Goal: Transaction & Acquisition: Purchase product/service

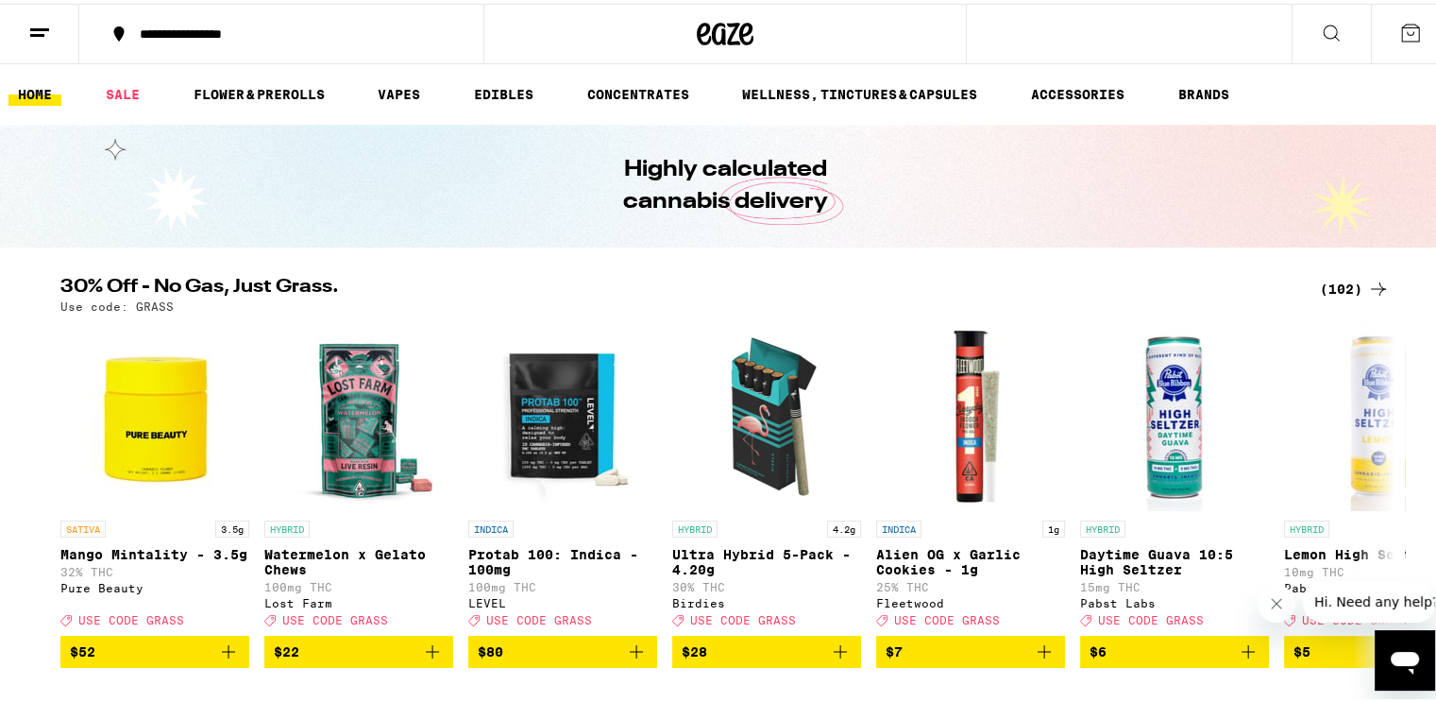
click at [1334, 21] on button at bounding box center [1331, 30] width 79 height 59
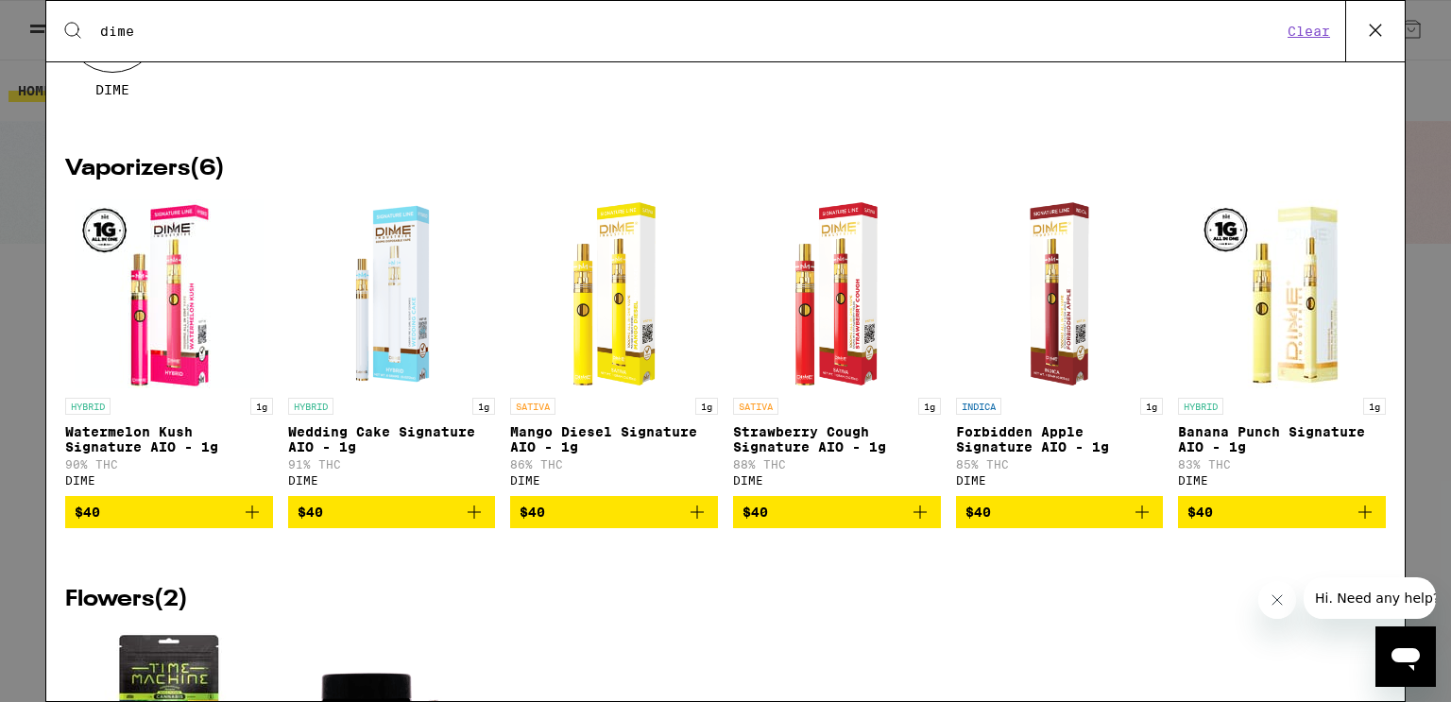
scroll to position [189, 0]
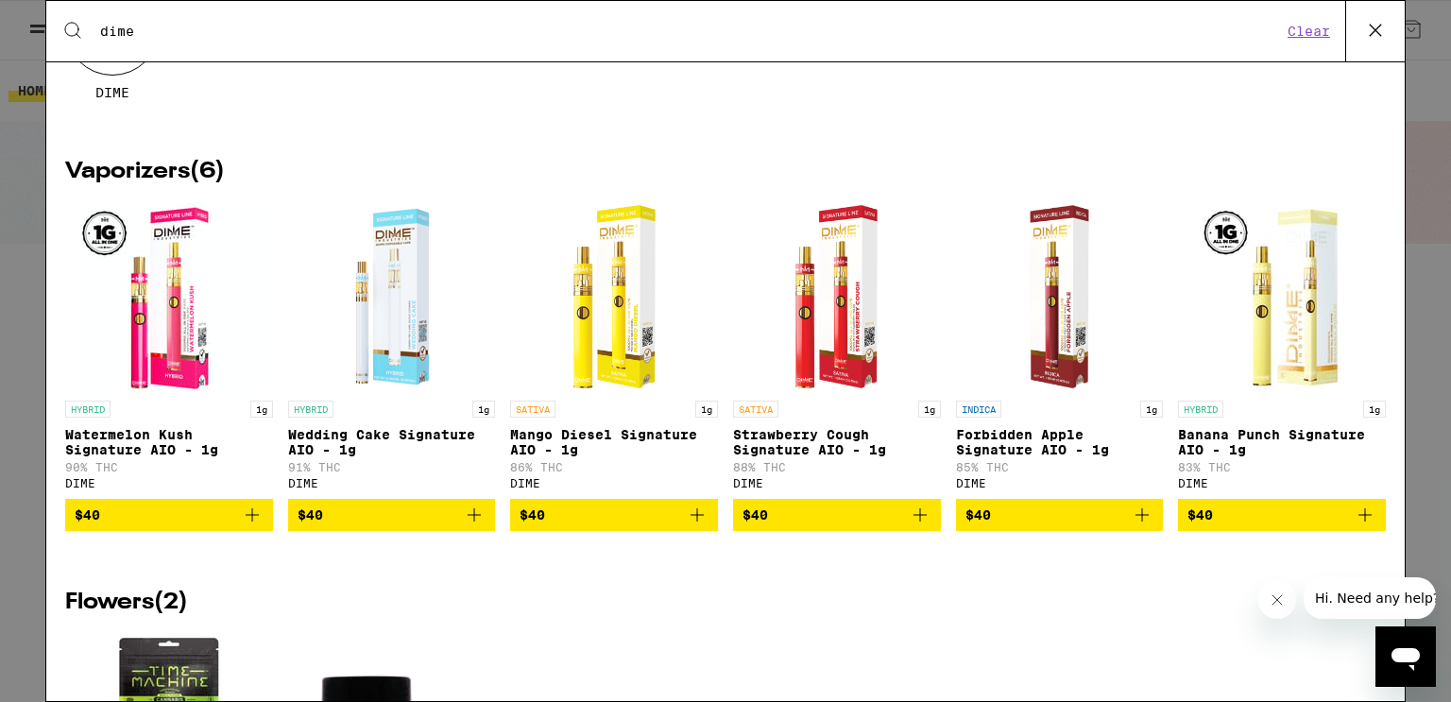
type input "dime"
click at [687, 521] on icon "Add to bag" at bounding box center [697, 514] width 23 height 23
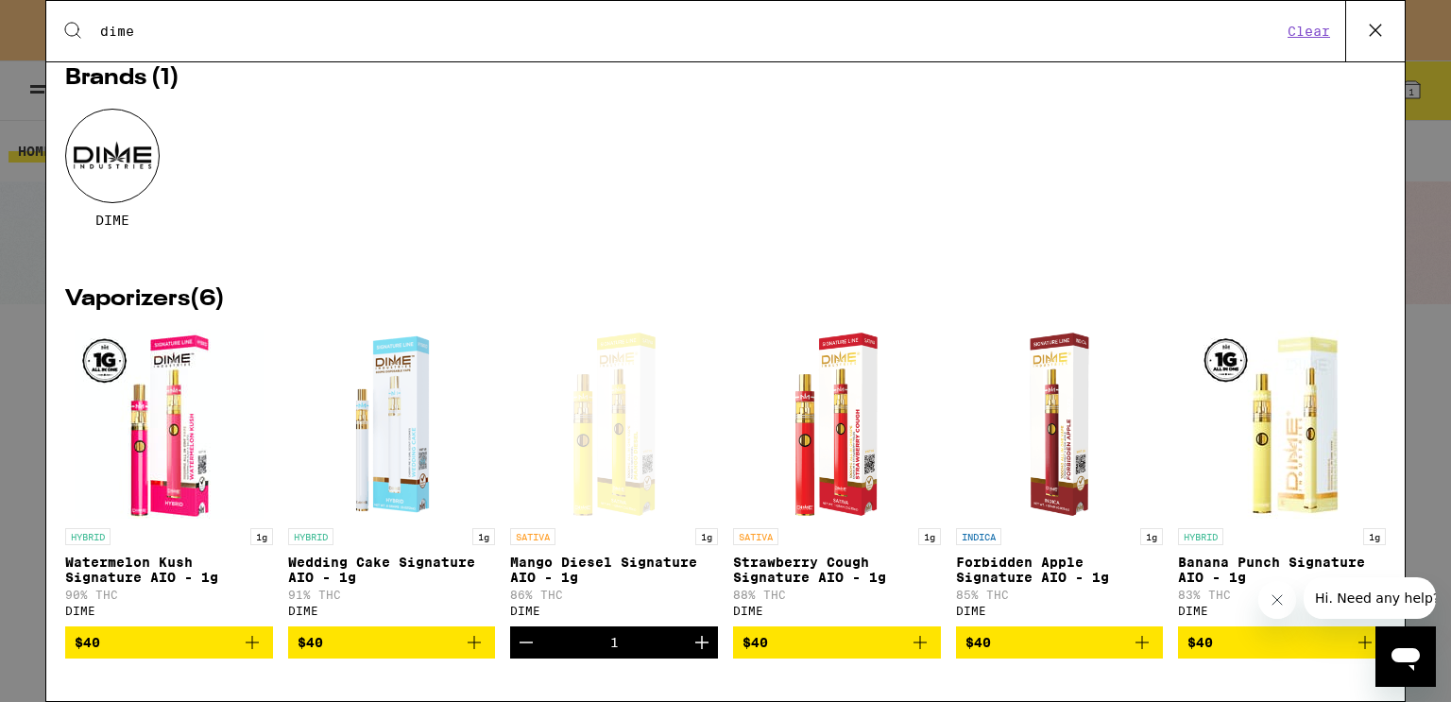
scroll to position [22, 0]
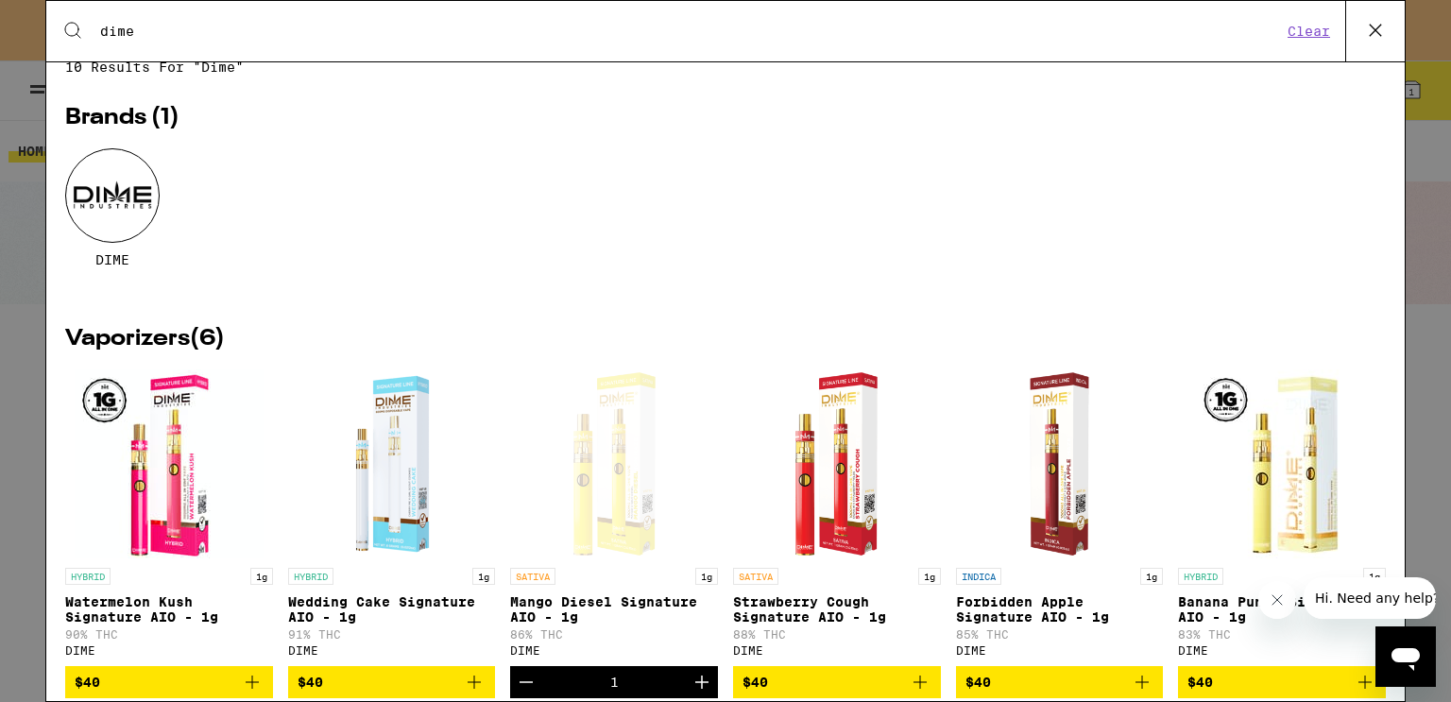
click at [1374, 29] on icon at bounding box center [1374, 30] width 11 height 11
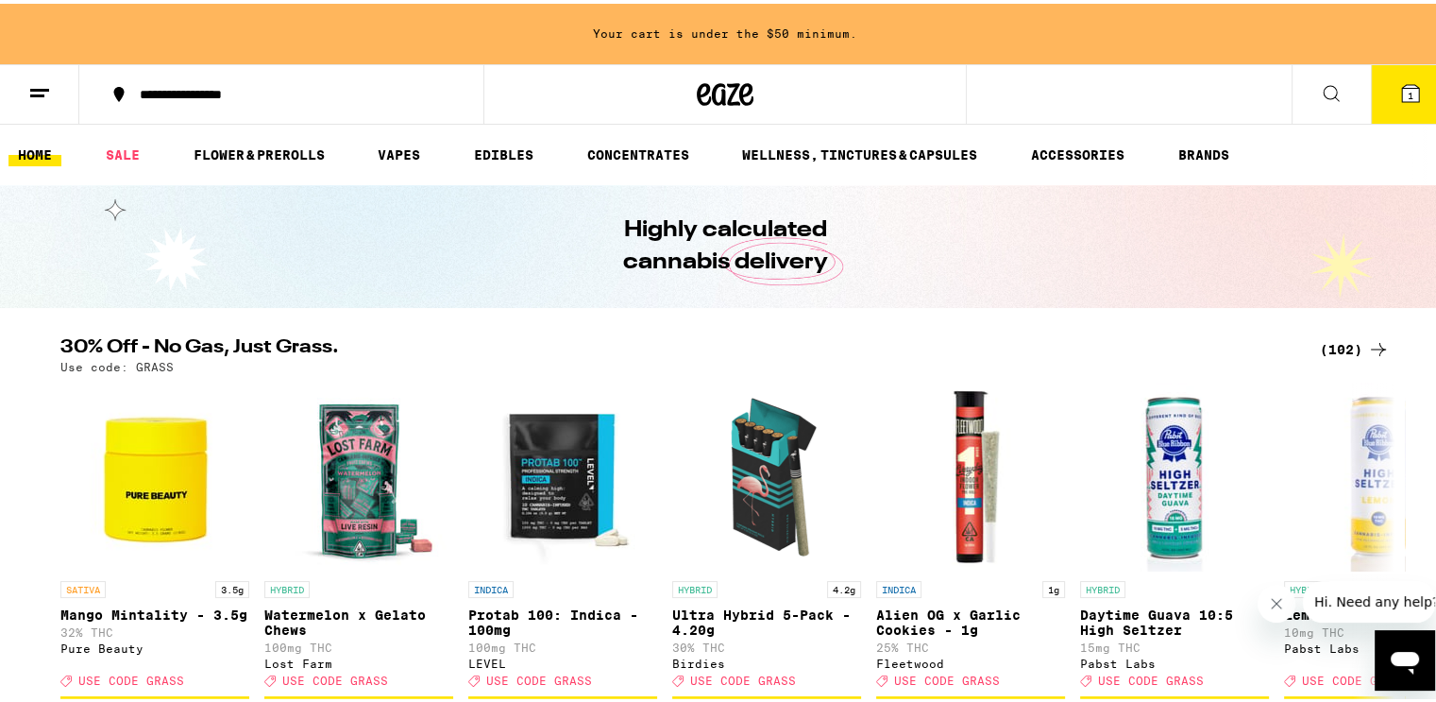
click at [1426, 109] on button "1" at bounding box center [1410, 90] width 79 height 59
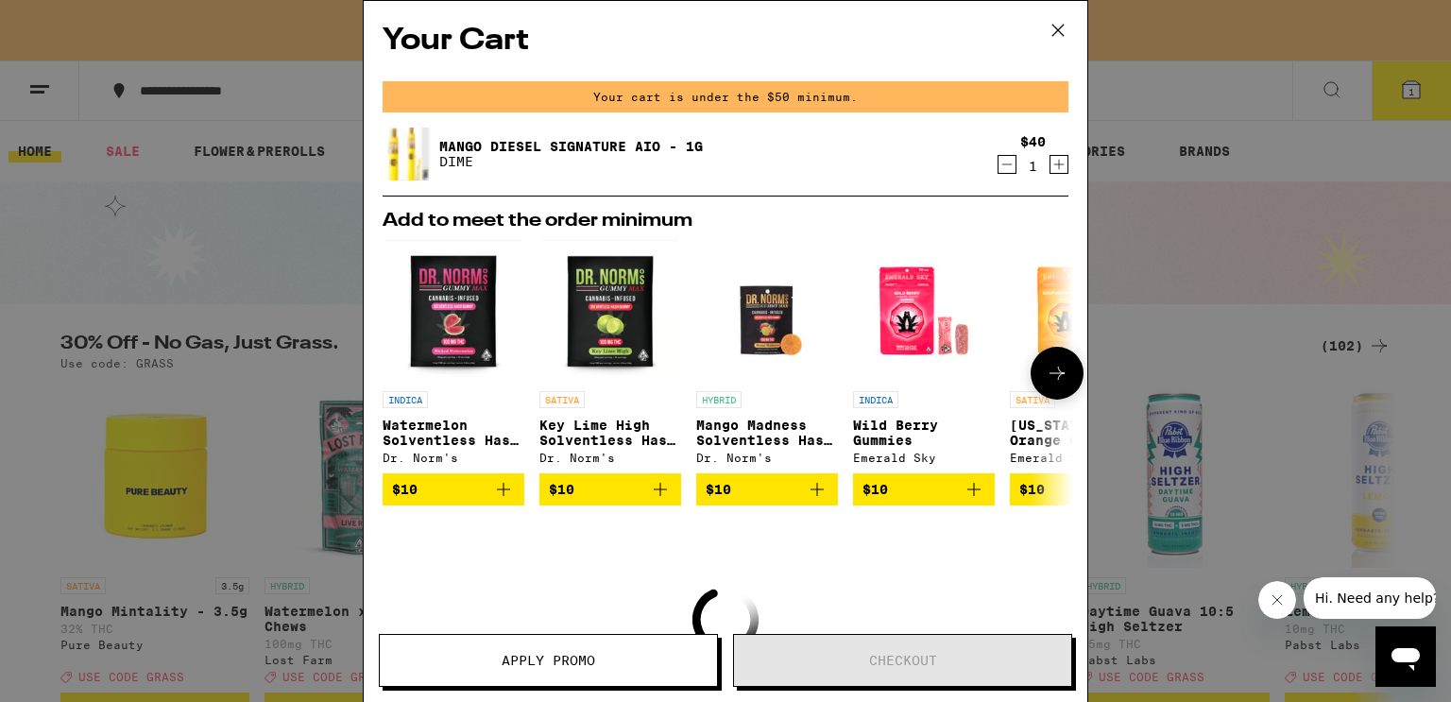
click at [1045, 374] on icon at bounding box center [1056, 373] width 23 height 23
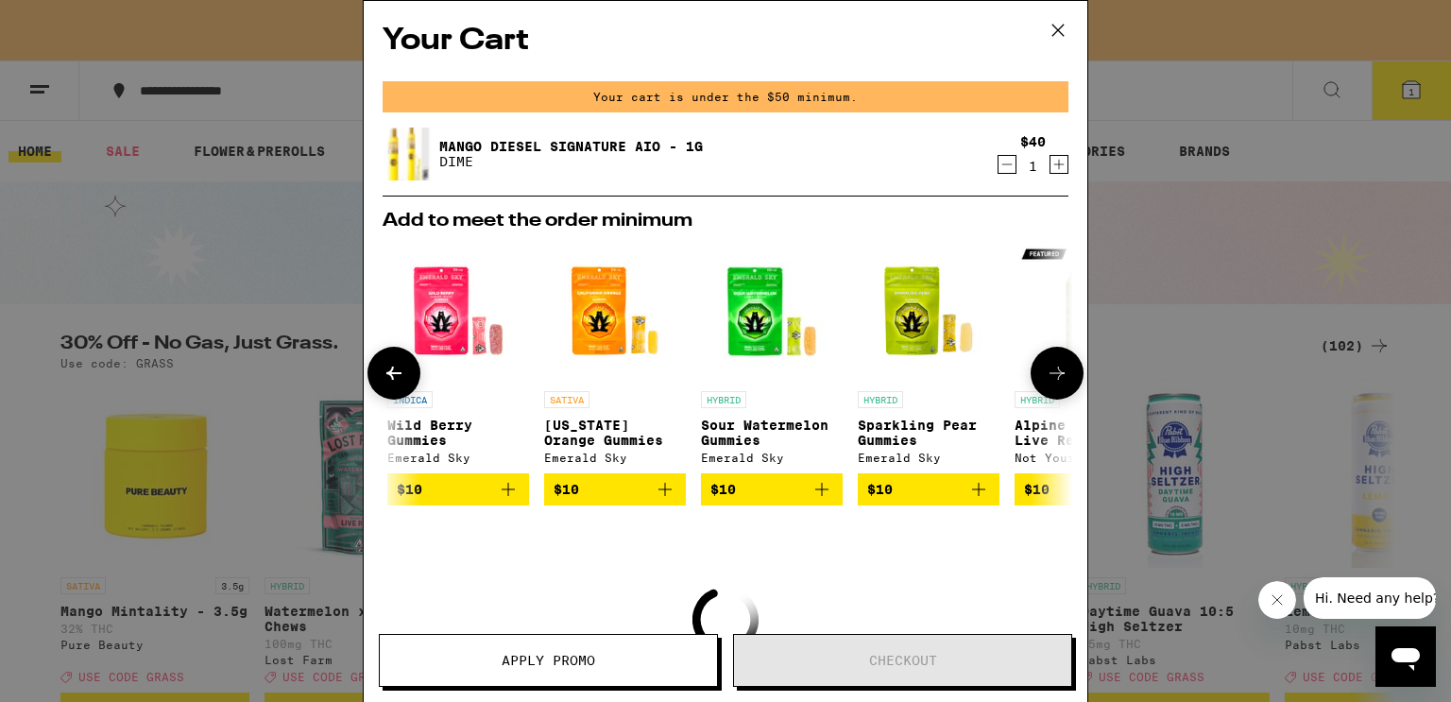
click at [1045, 374] on icon at bounding box center [1056, 373] width 23 height 23
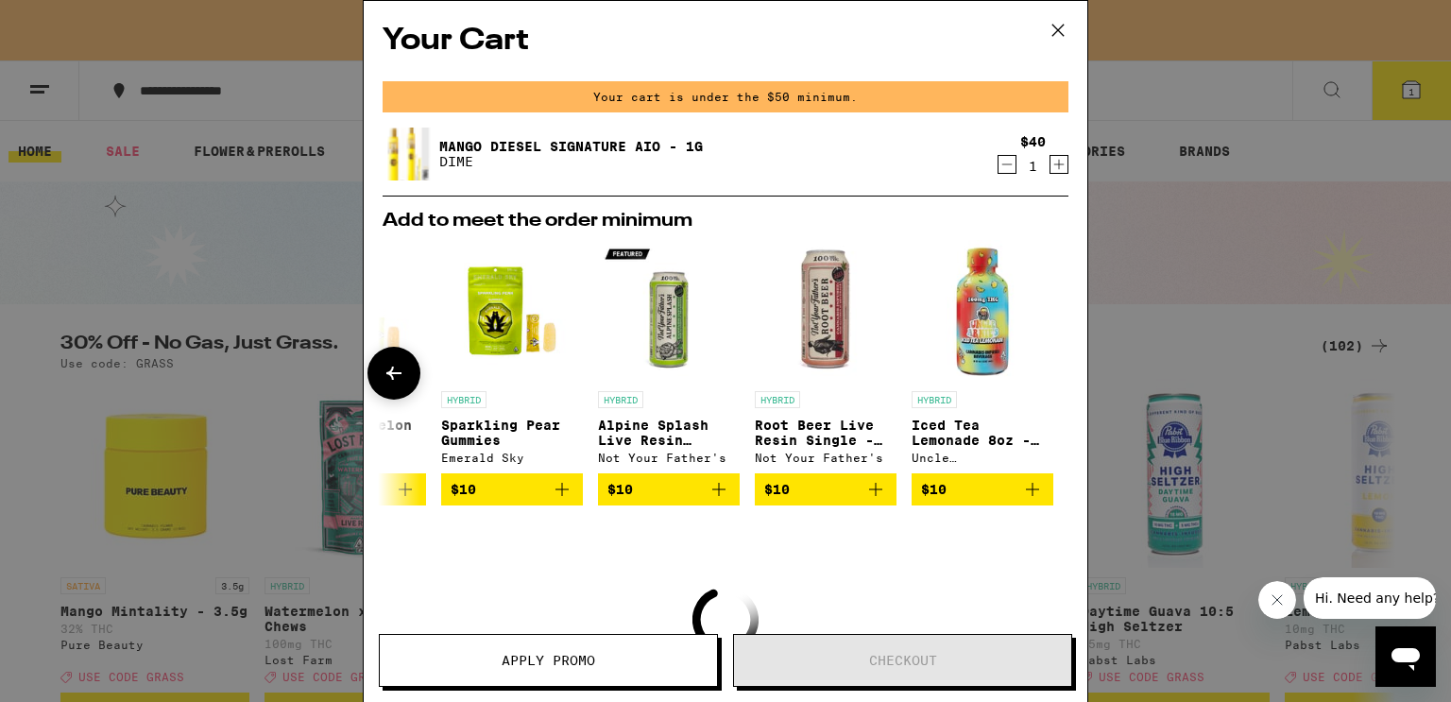
scroll to position [0, 895]
click at [381, 362] on button at bounding box center [393, 373] width 53 height 53
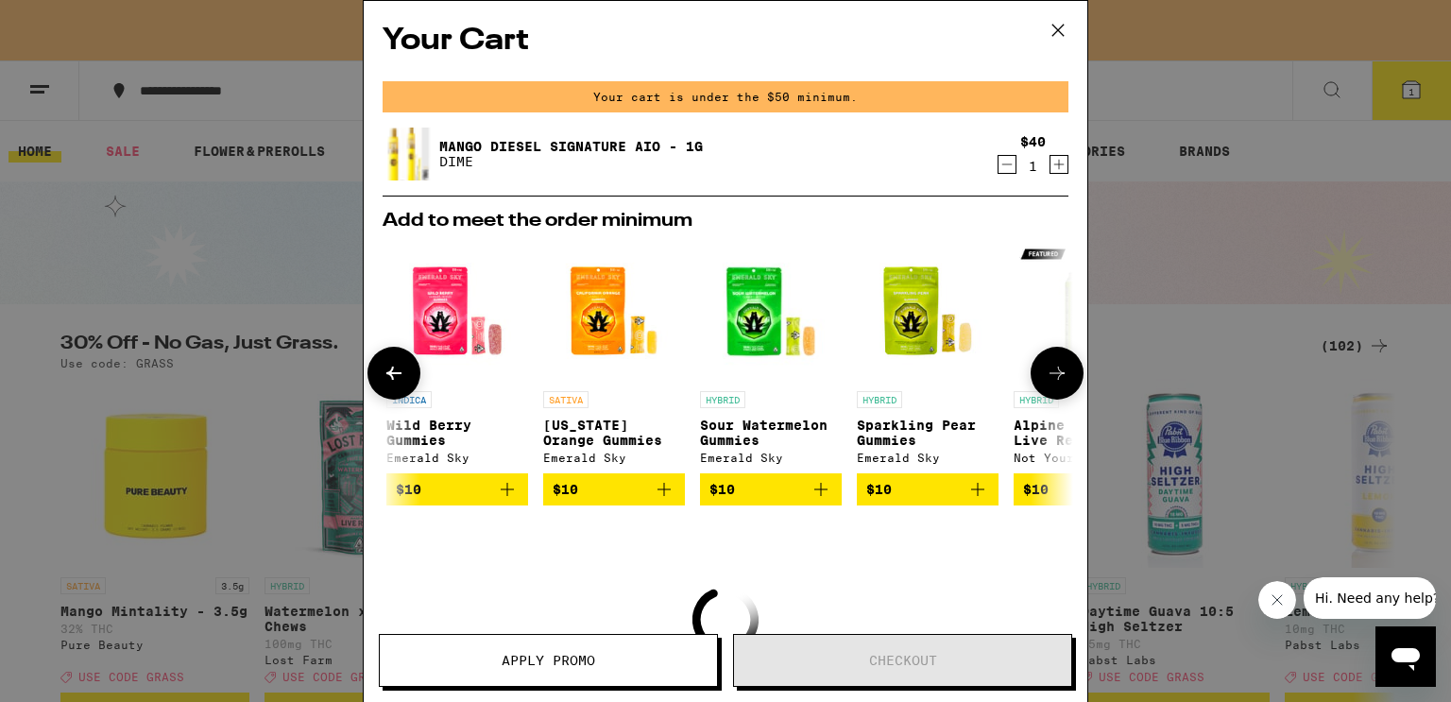
scroll to position [0, 431]
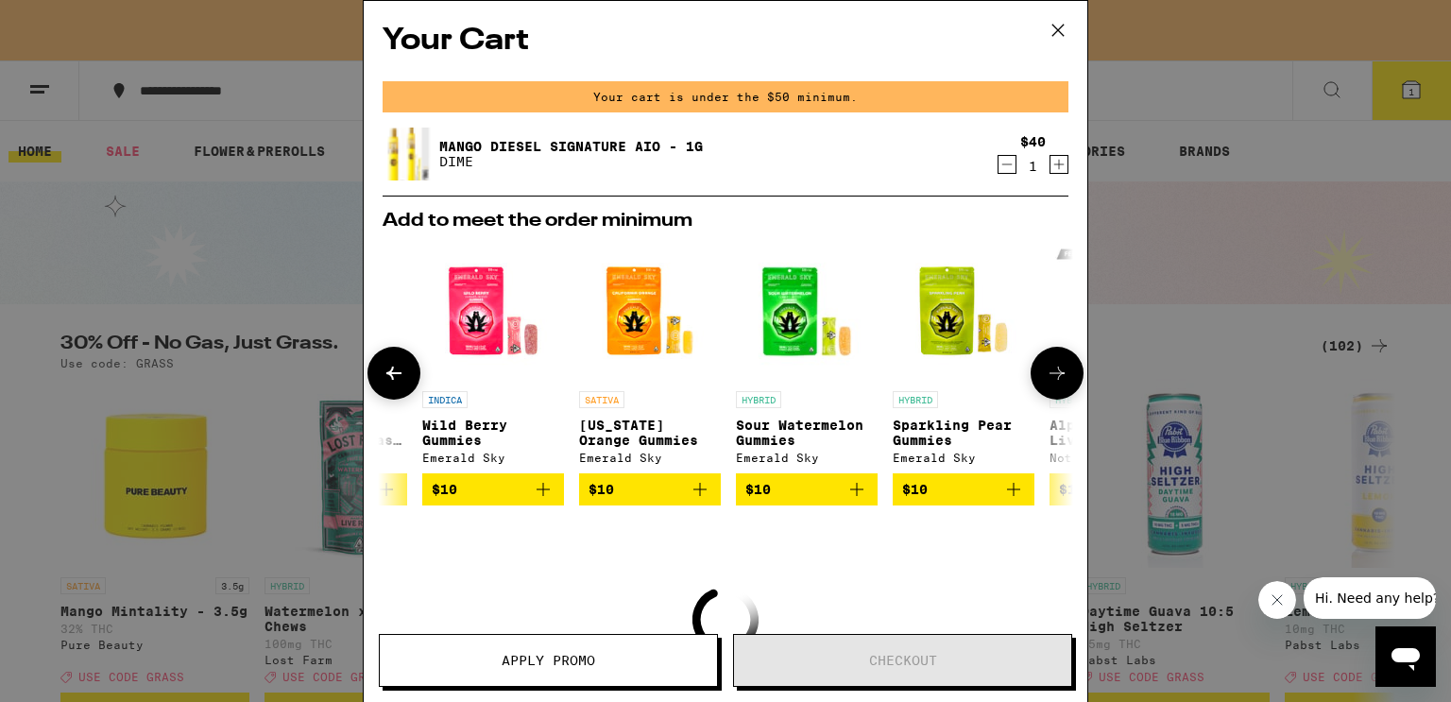
click at [702, 497] on icon "Add to bag" at bounding box center [699, 489] width 23 height 23
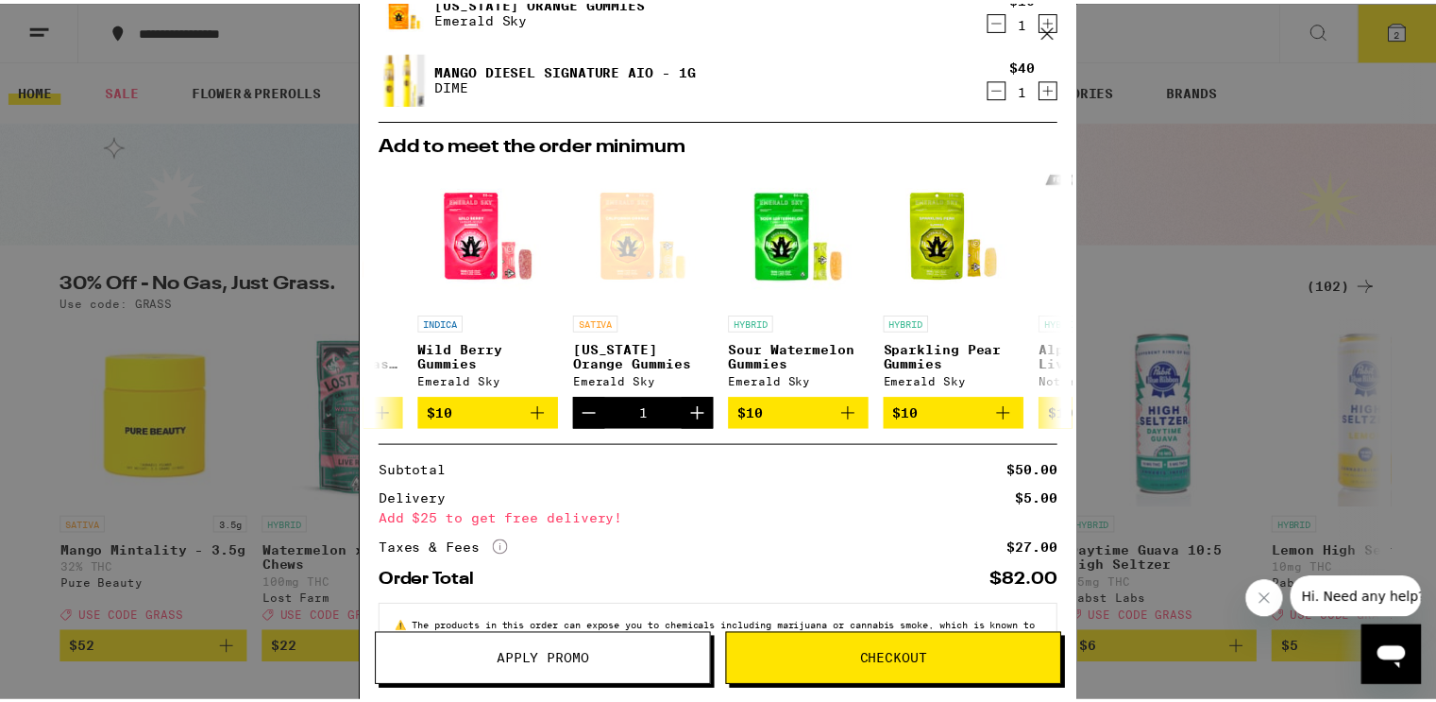
scroll to position [149, 0]
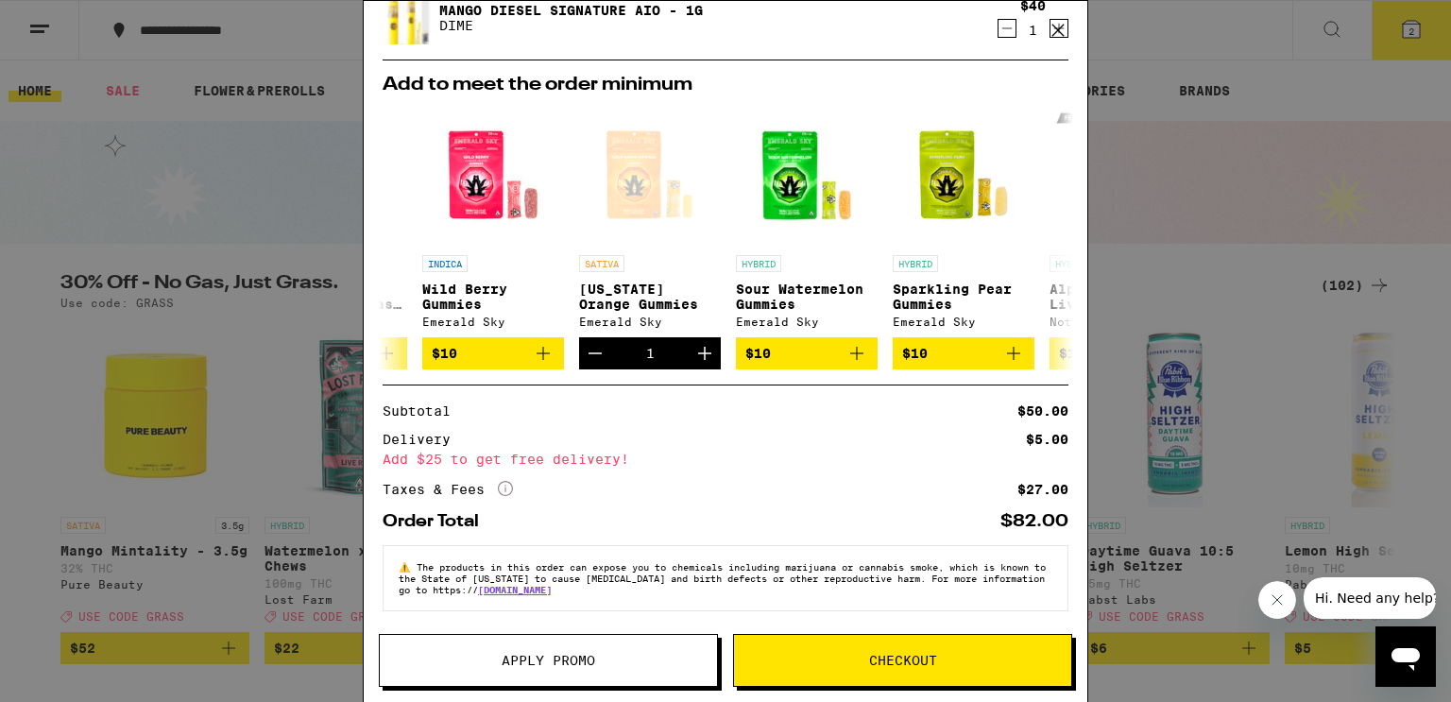
click at [894, 656] on span "Checkout" at bounding box center [903, 659] width 68 height 13
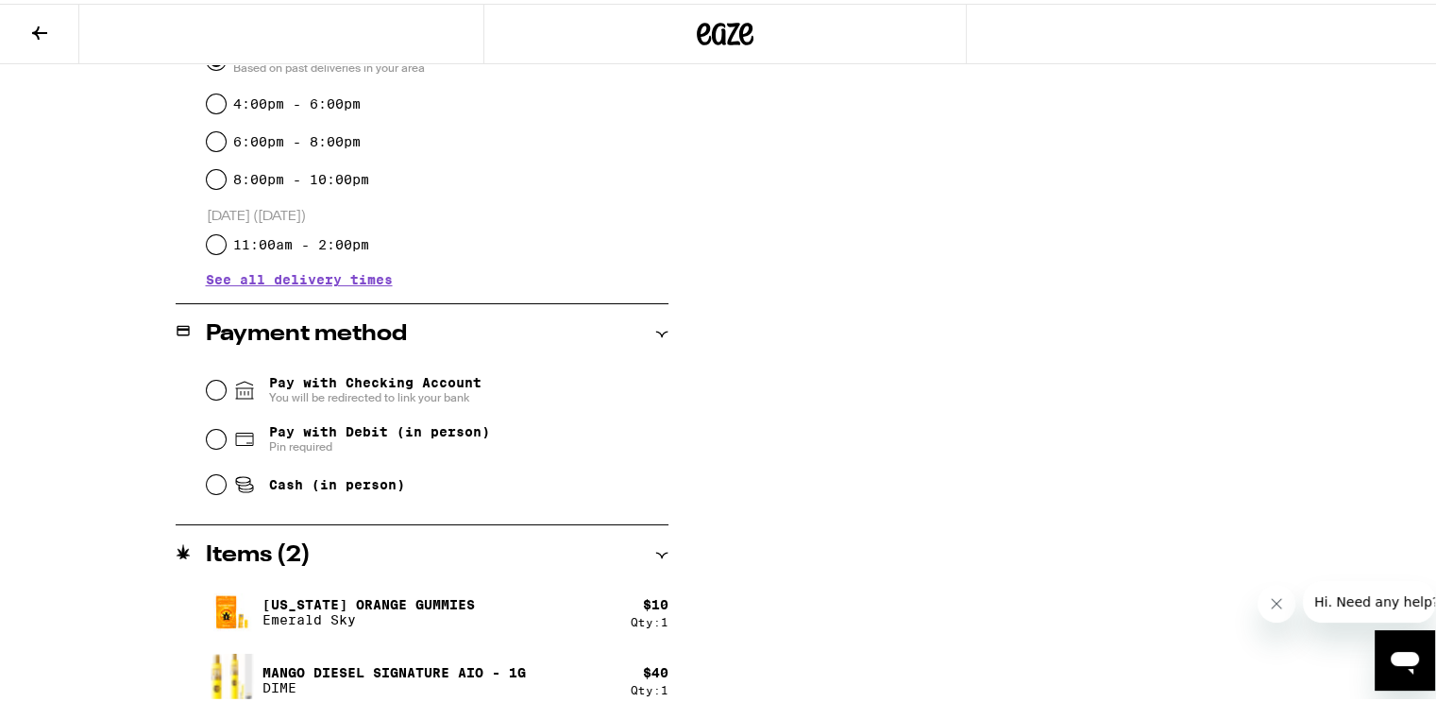
scroll to position [567, 0]
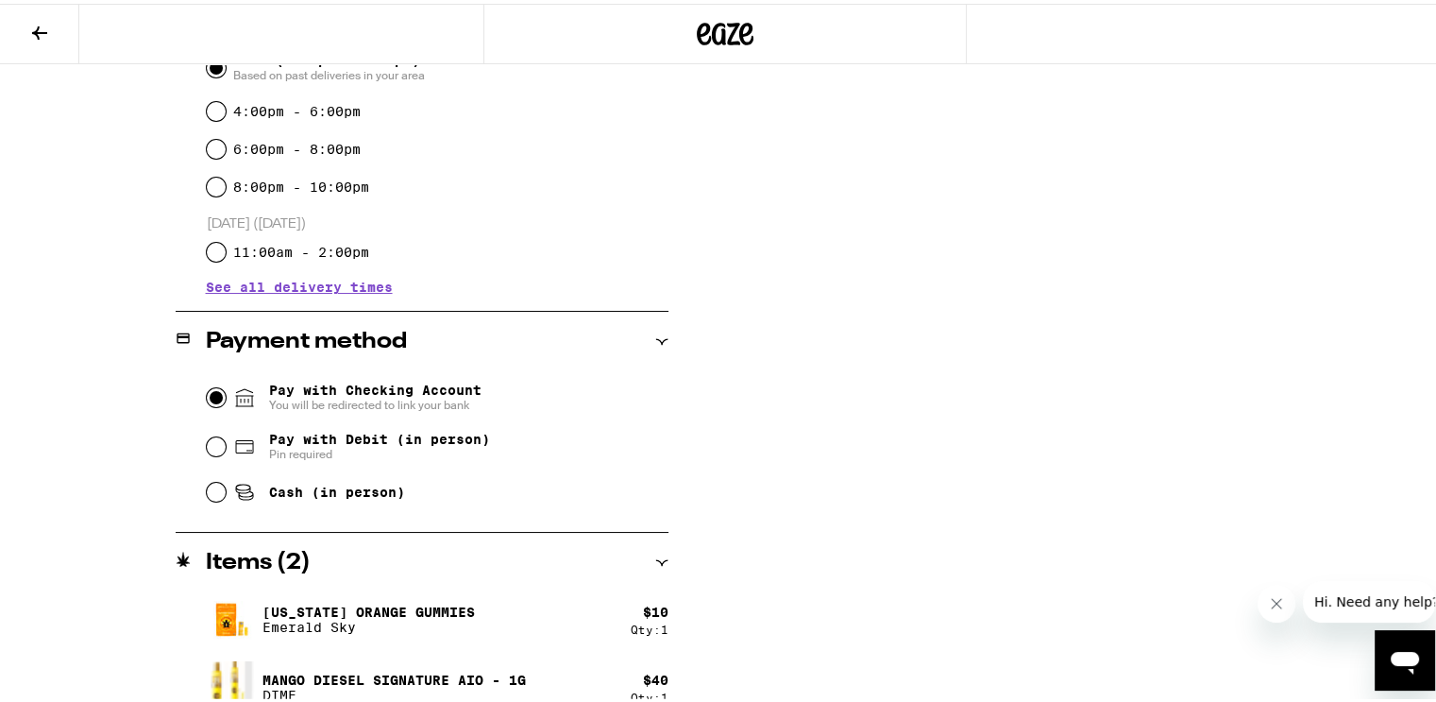
click at [207, 389] on input "Pay with Checking Account You will be redirected to link your bank" at bounding box center [216, 393] width 19 height 19
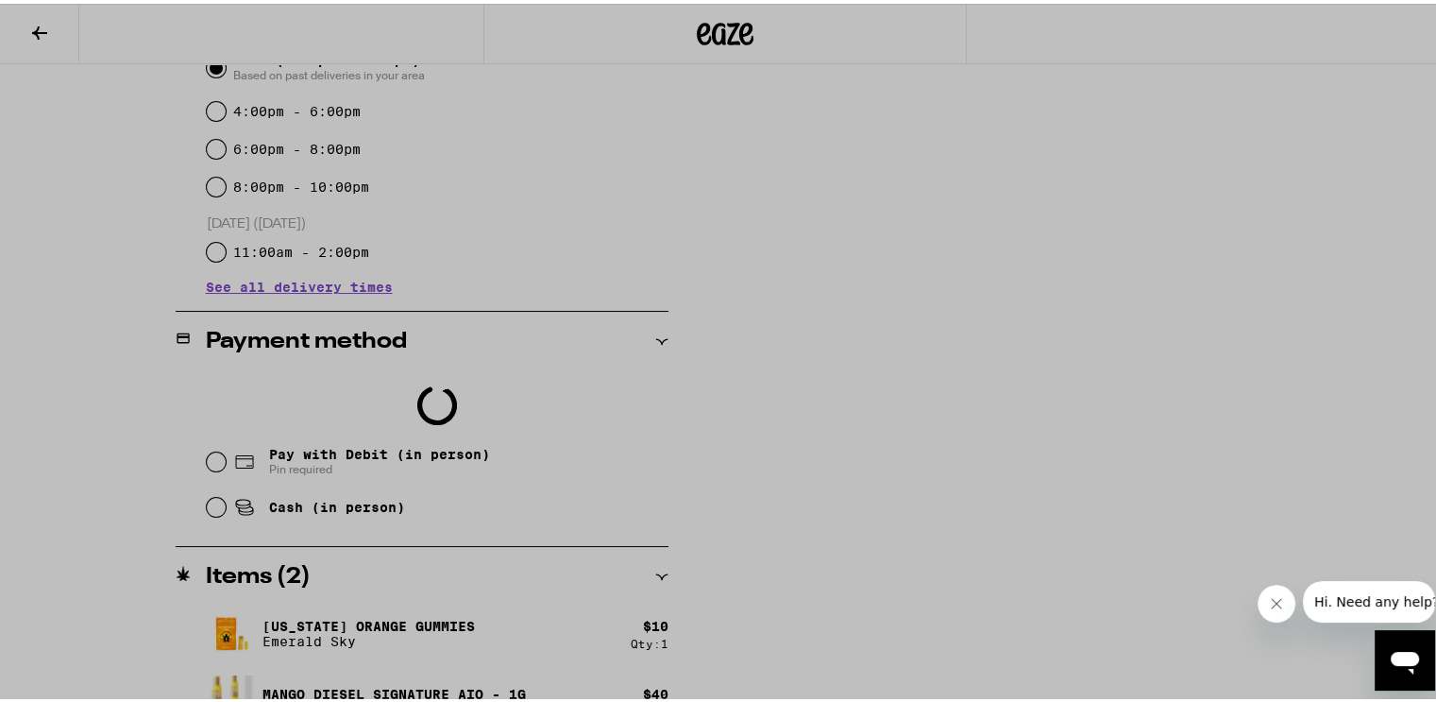
scroll to position [0, 0]
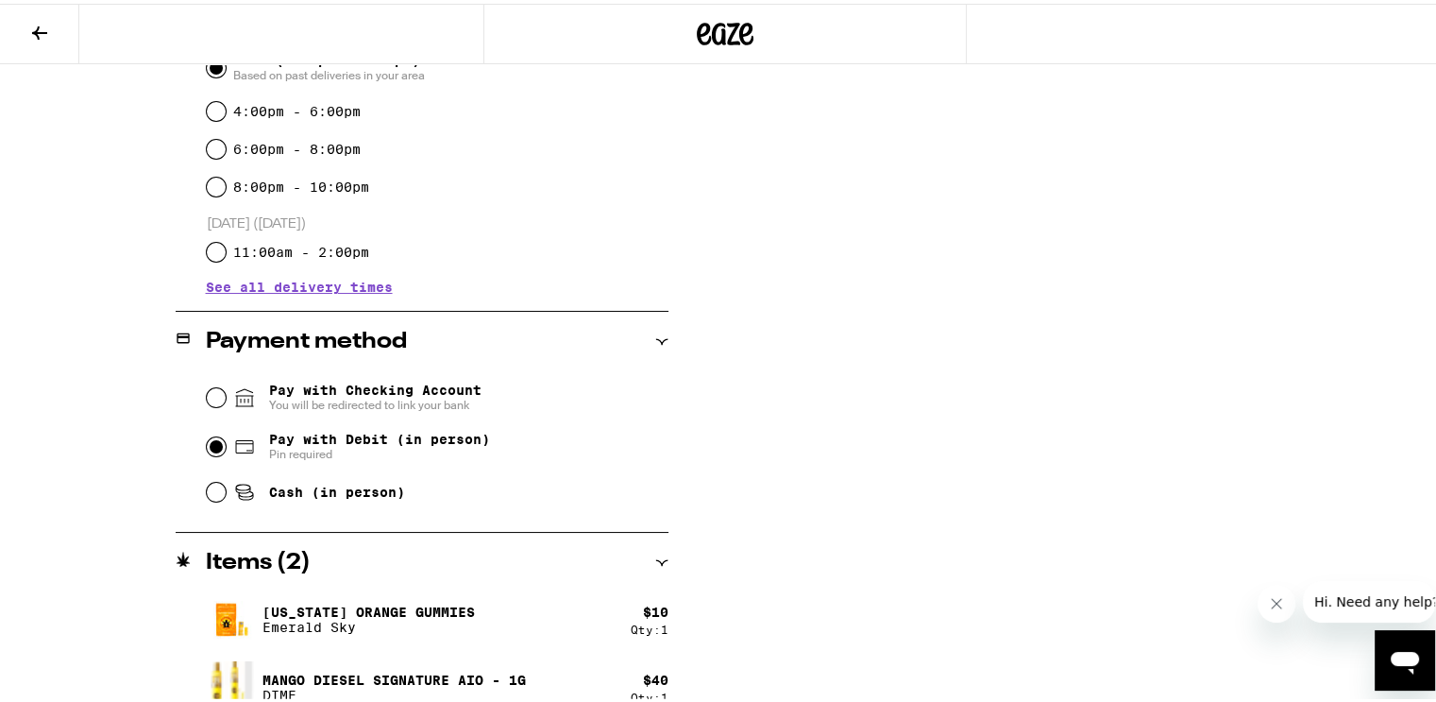
click at [208, 443] on input "Pay with Debit (in person) Pin required" at bounding box center [216, 442] width 19 height 19
radio input "true"
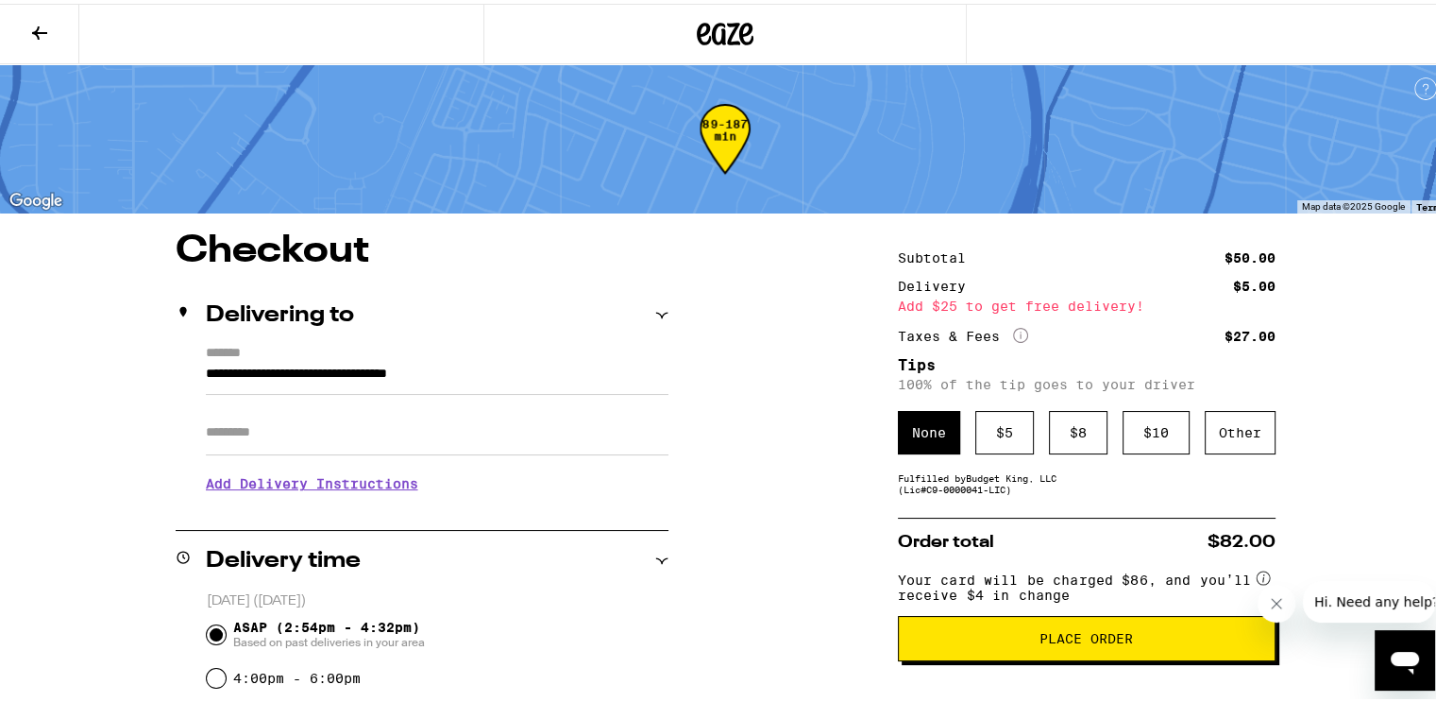
scroll to position [118, 0]
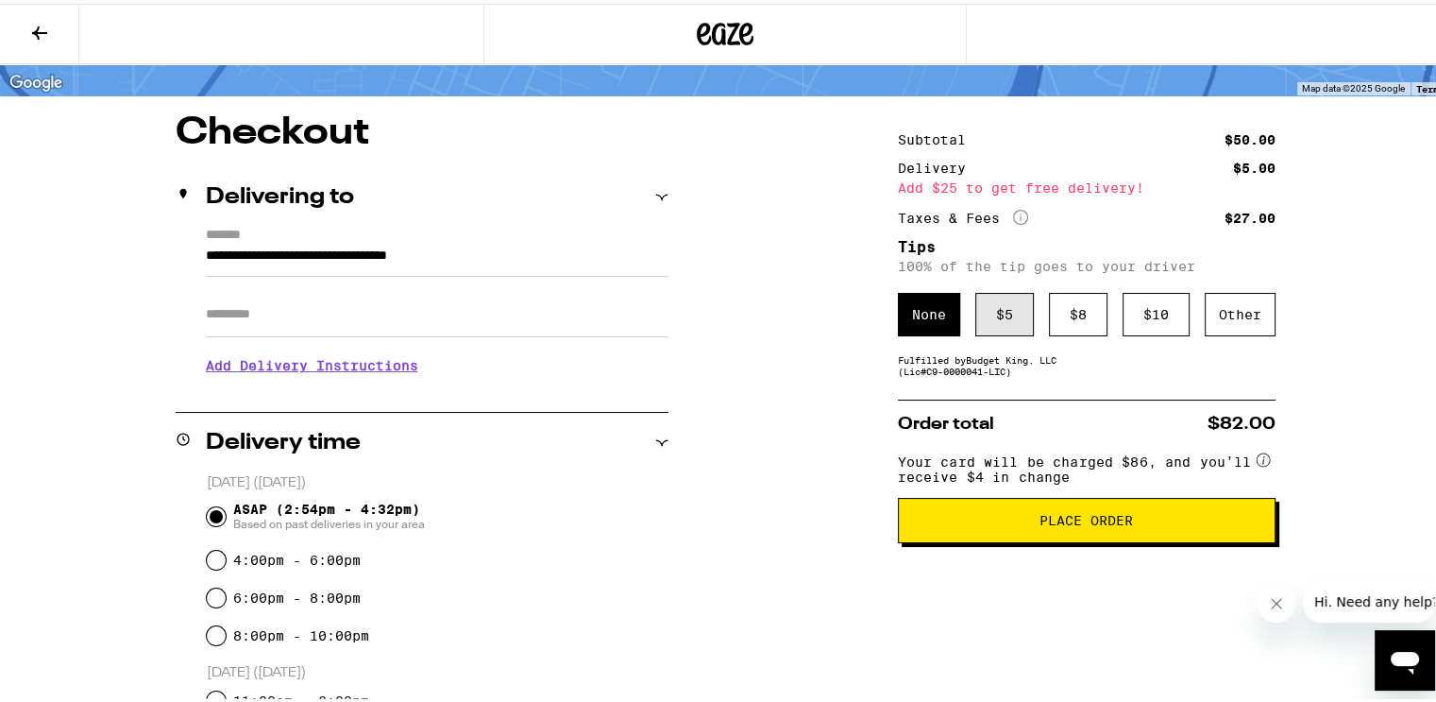
click at [1010, 318] on div "$ 5" at bounding box center [1005, 310] width 59 height 43
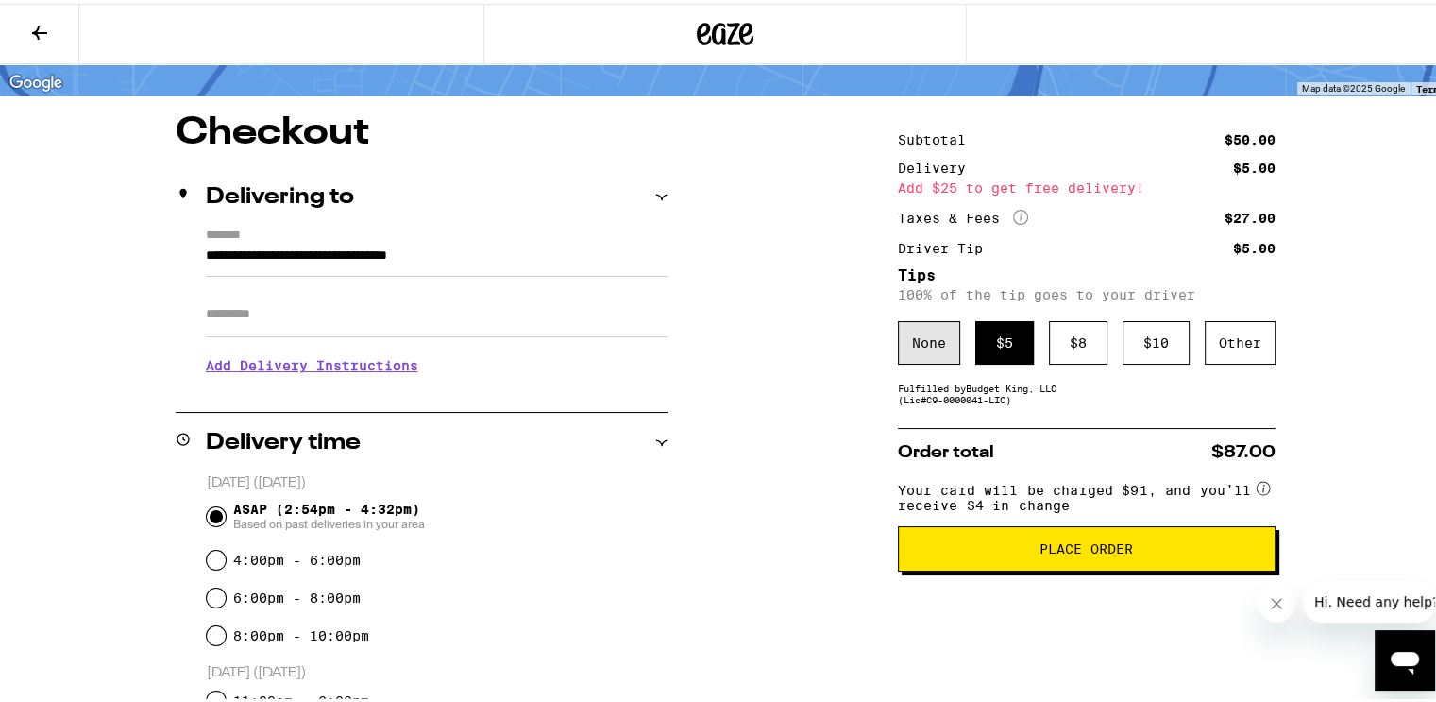
click at [927, 324] on div "None" at bounding box center [929, 338] width 62 height 43
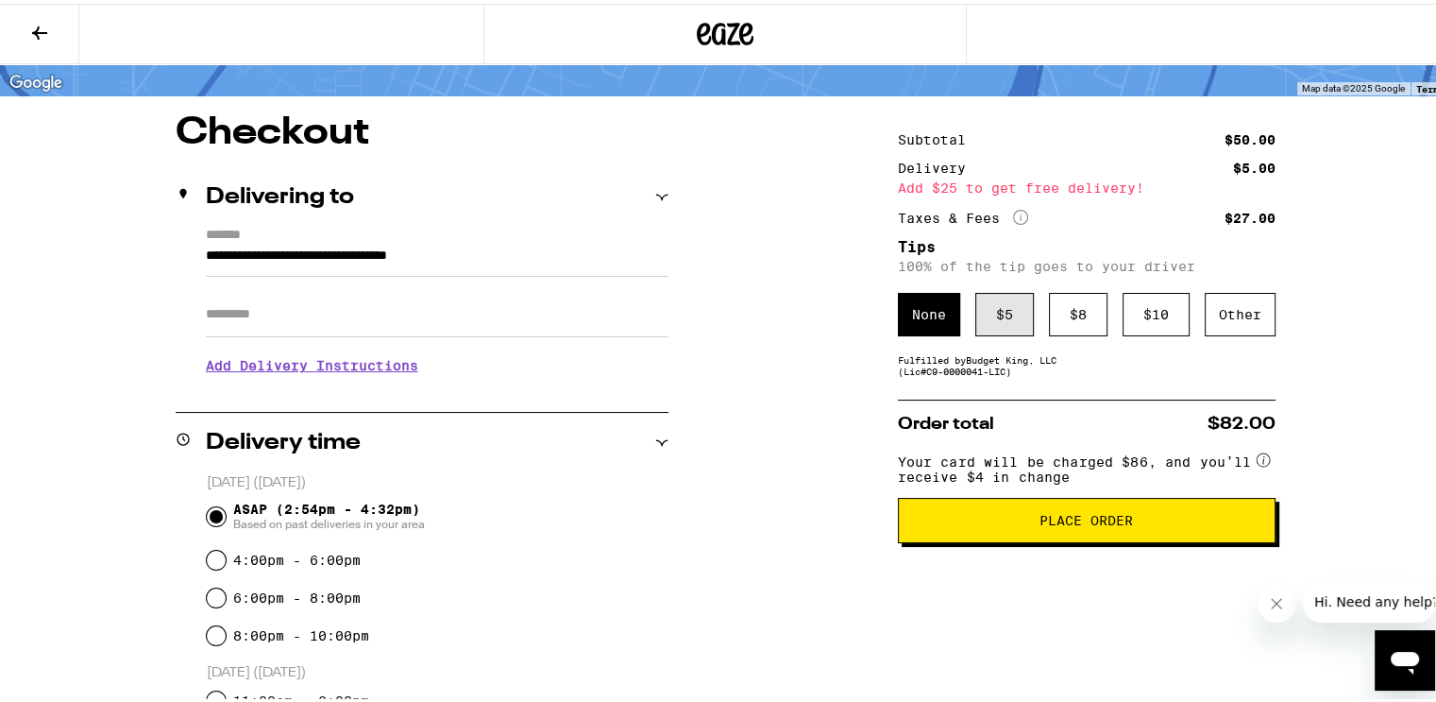
click at [995, 311] on div "$ 5" at bounding box center [1005, 310] width 59 height 43
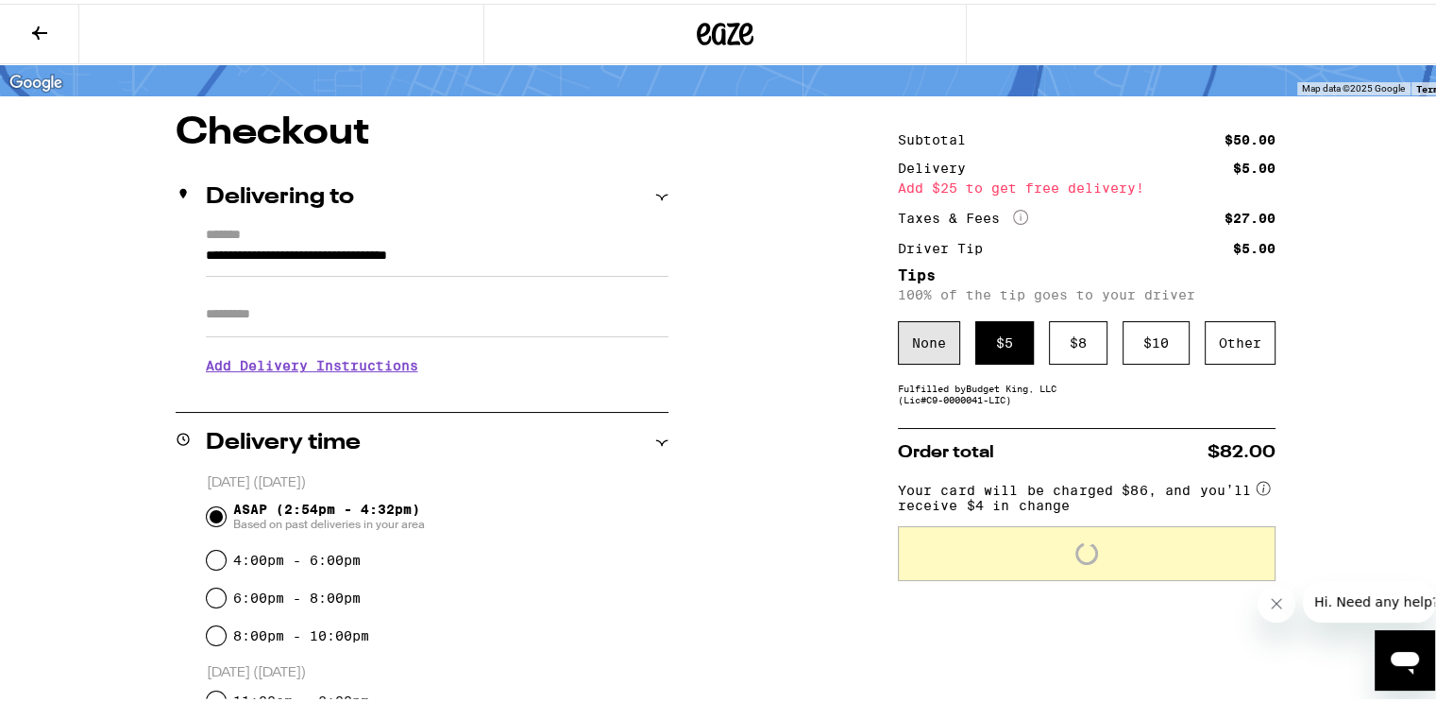
click at [937, 333] on div "None" at bounding box center [929, 338] width 62 height 43
